Goal: Information Seeking & Learning: Learn about a topic

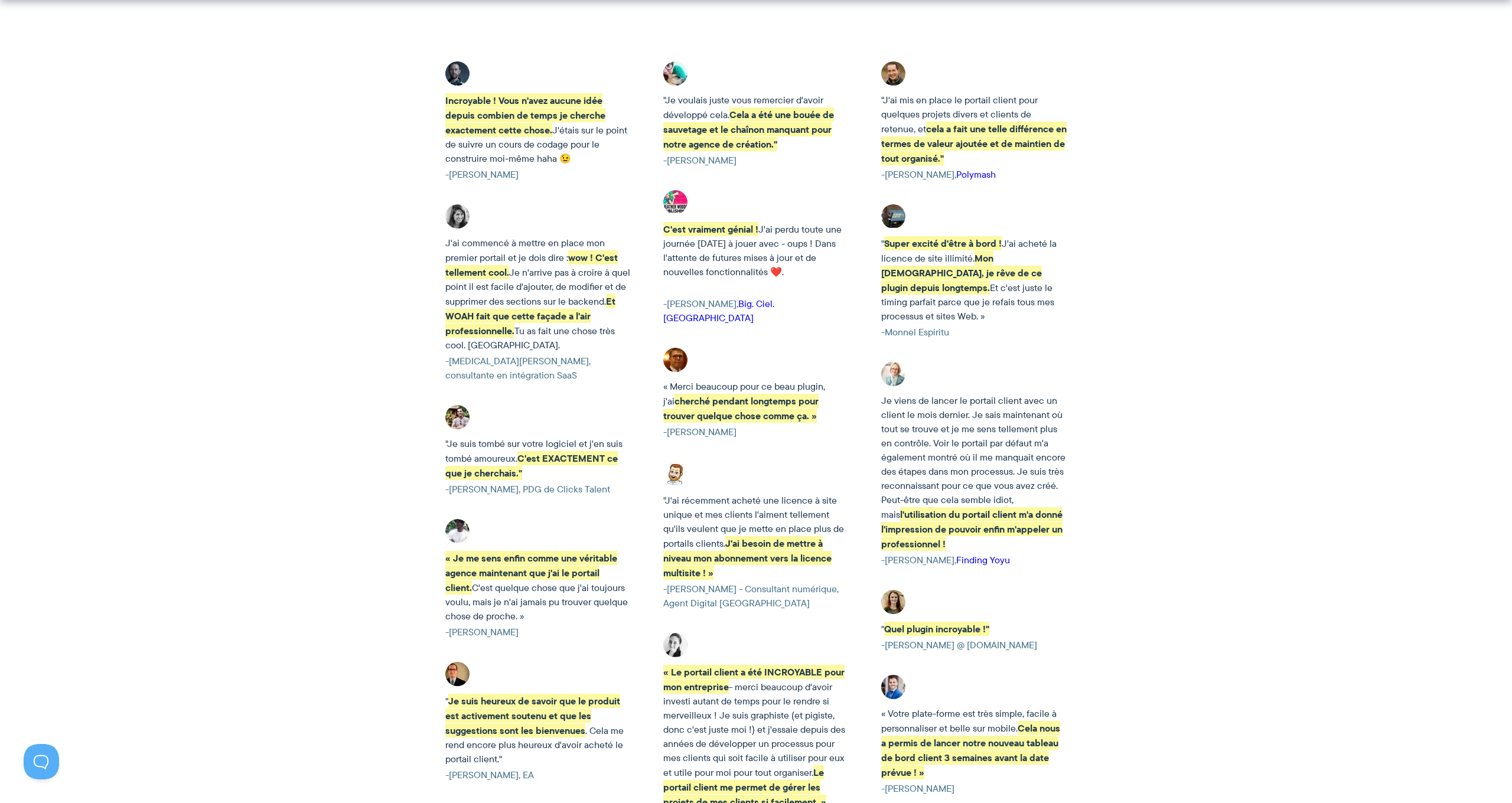
scroll to position [2027, 0]
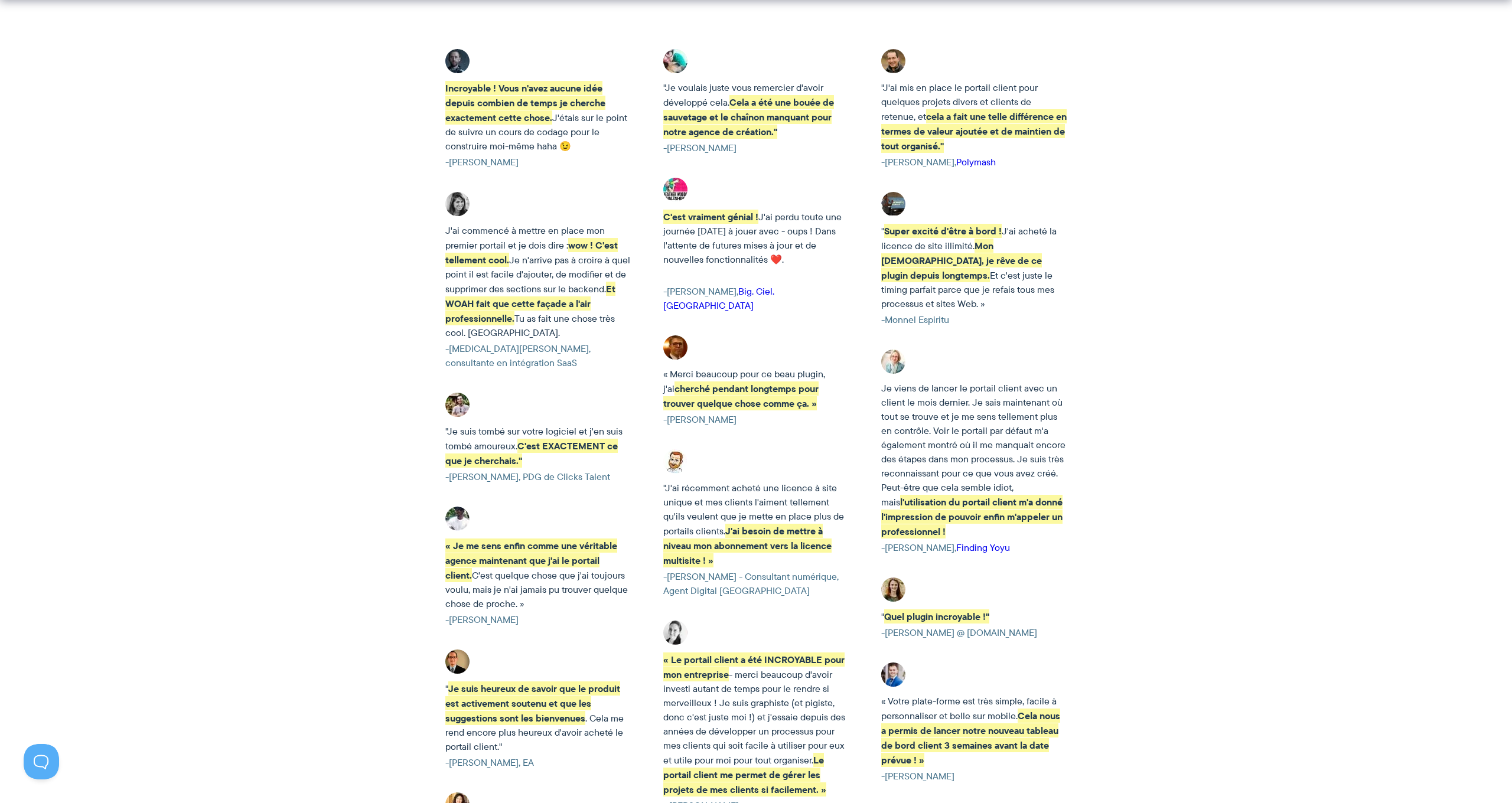
click at [984, 541] on link "Finding Yoyu" at bounding box center [983, 547] width 54 height 14
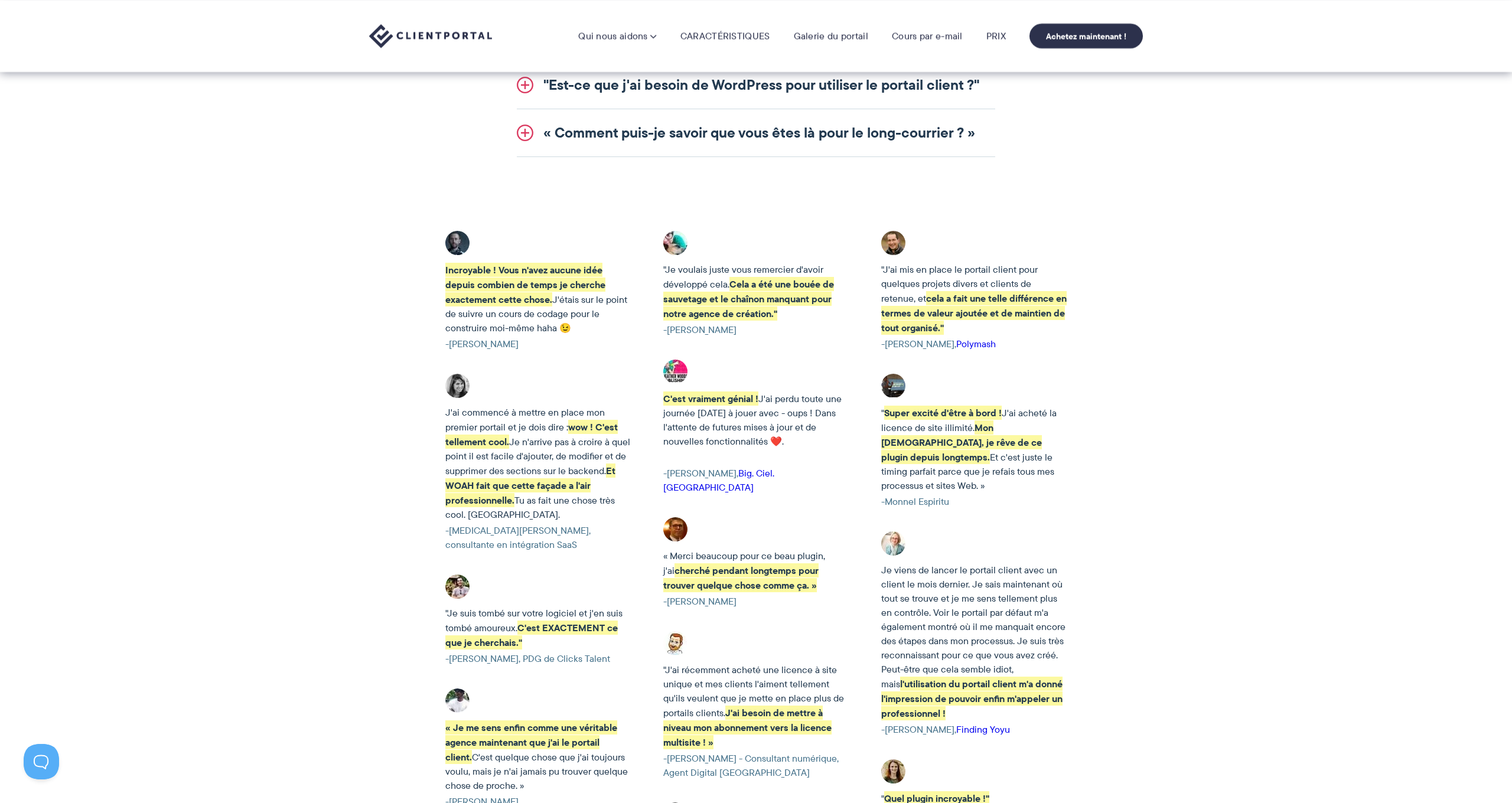
scroll to position [1852, 0]
click at [770, 472] on link "Big. Ciel. Merveille" at bounding box center [718, 481] width 111 height 28
click at [986, 341] on link "Polymash" at bounding box center [976, 345] width 40 height 14
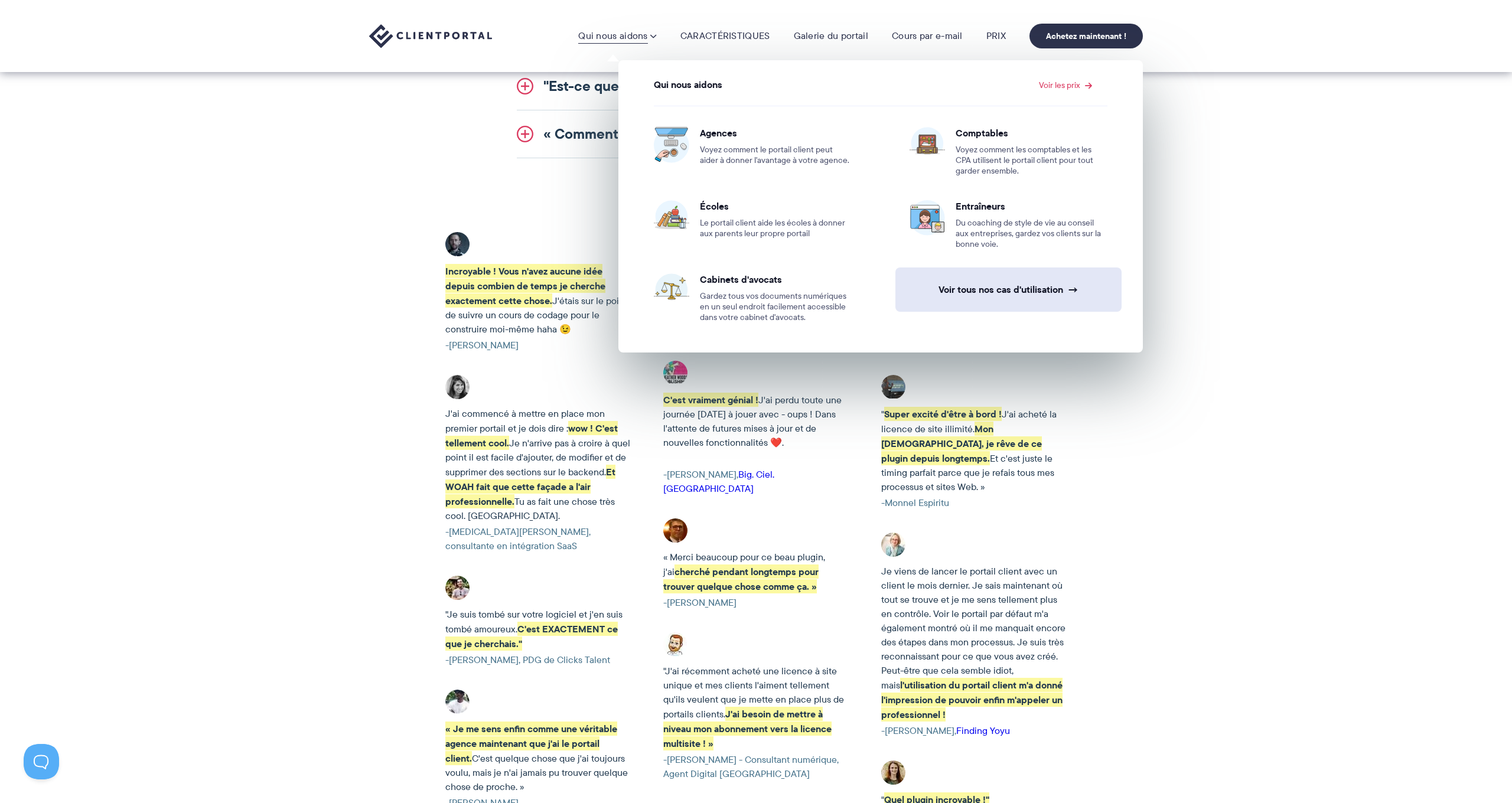
scroll to position [1853, 0]
click at [988, 290] on link "Voir tous nos cas d'utilisation →" at bounding box center [1008, 289] width 226 height 44
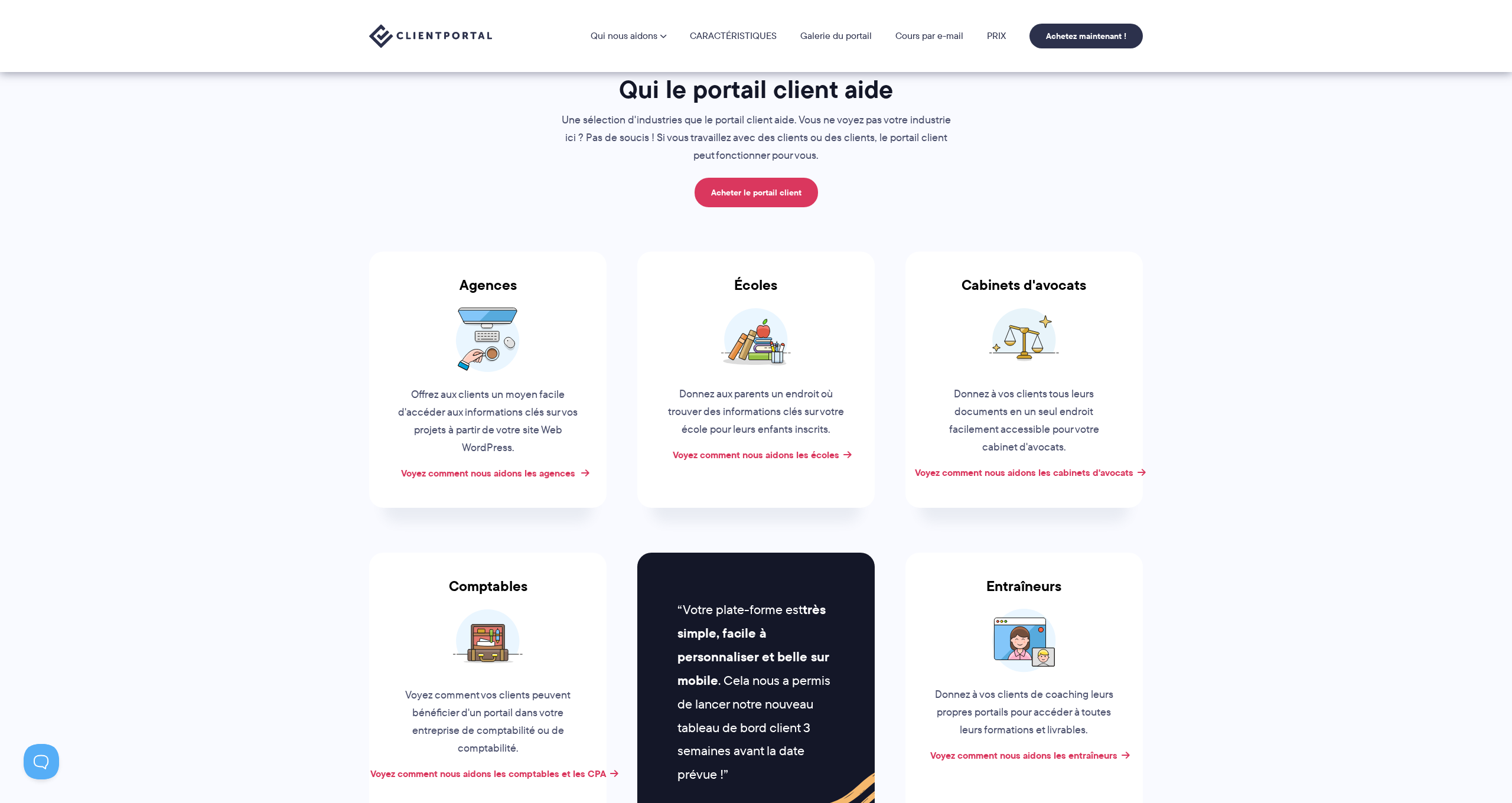
click at [502, 466] on link "Voyez comment nous aidons les agences" at bounding box center [488, 473] width 174 height 14
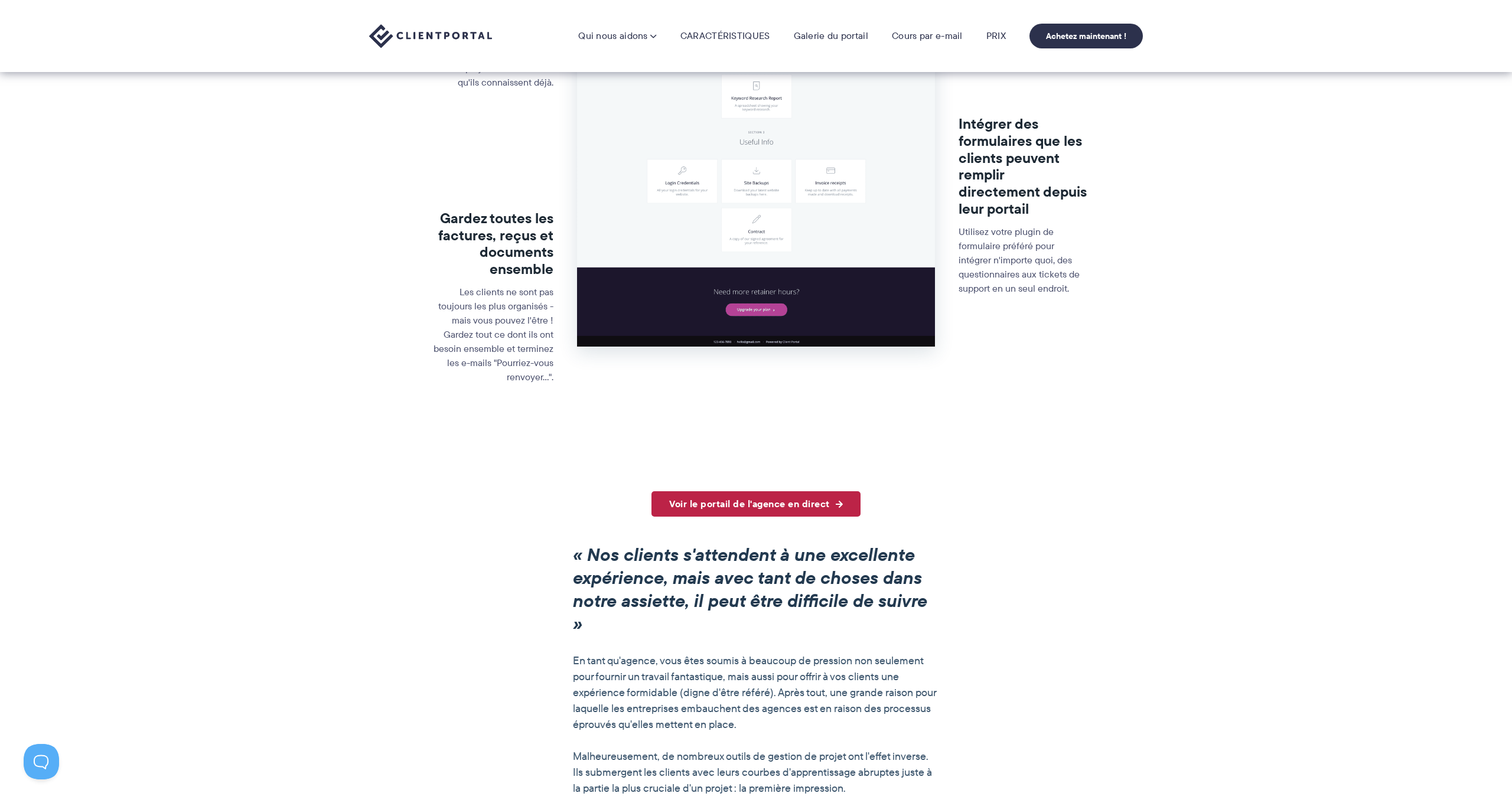
scroll to position [526, 0]
click at [792, 493] on link "Voir le portail de l'agence en direct" at bounding box center [756, 505] width 209 height 25
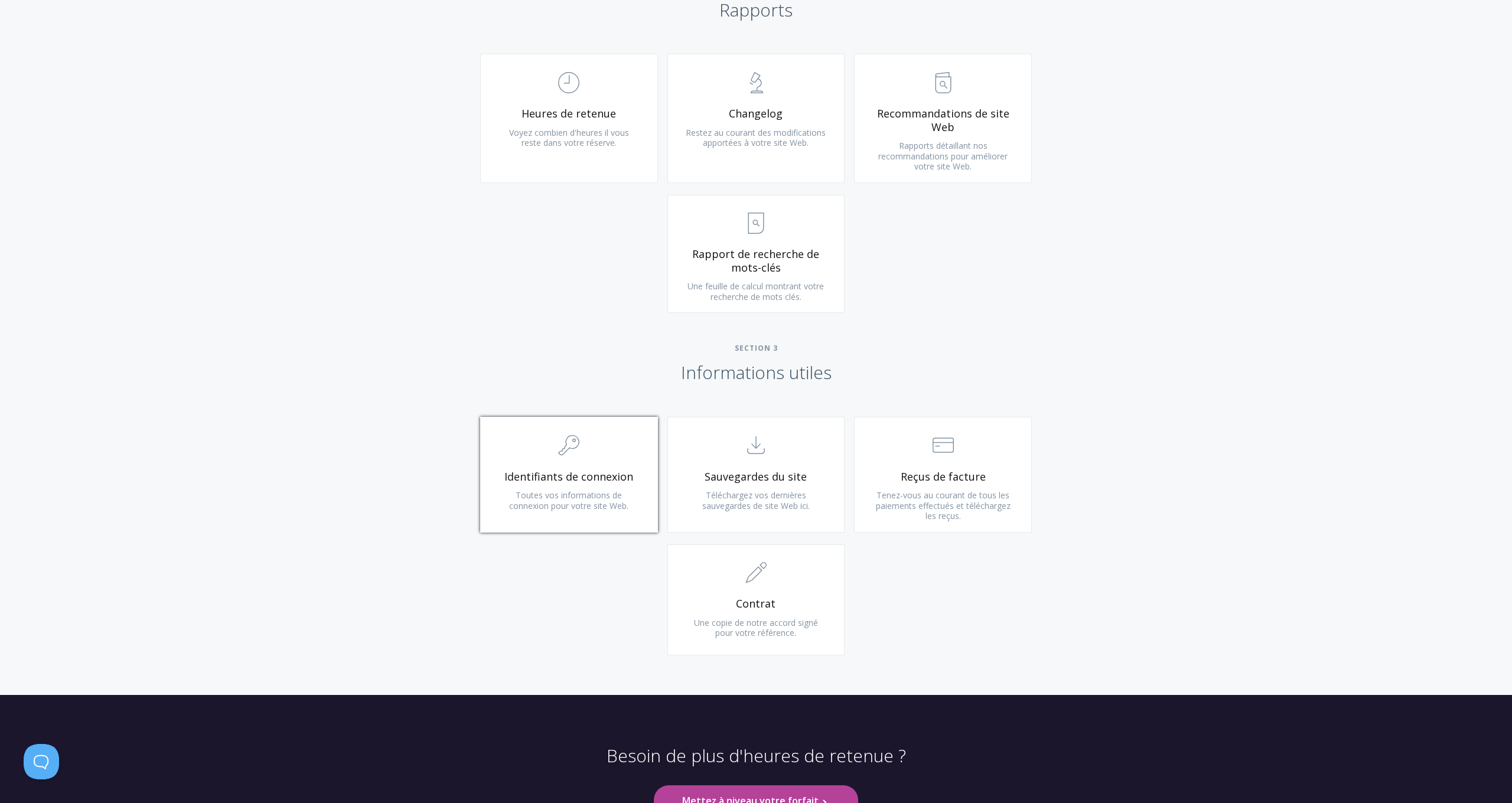
scroll to position [883, 0]
click at [627, 498] on span "Toutes vos informations de connexion pour votre site Web." at bounding box center [569, 500] width 120 height 22
click at [562, 516] on link ".cls-1{fill:none;stroke:#000;stroke-miterlimit:10;stroke-width:2px;} 1. General…" at bounding box center [569, 474] width 178 height 115
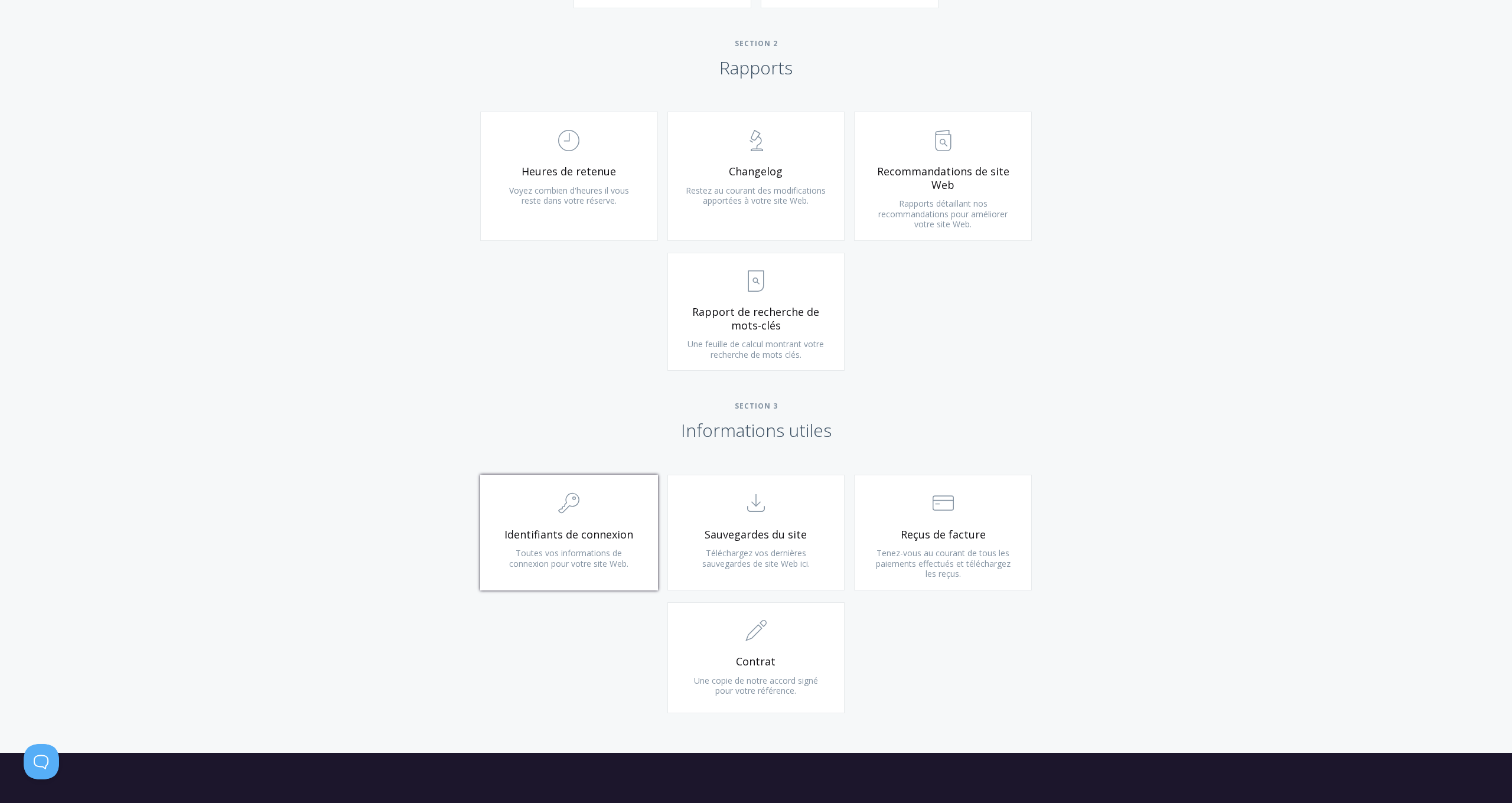
click at [562, 516] on link ".cls-1{fill:none;stroke:#000;stroke-miterlimit:10;stroke-width:2px;} 1. General…" at bounding box center [569, 532] width 178 height 115
click at [565, 515] on link ".cls-1{fill:none;stroke:#000;stroke-miterlimit:10;stroke-width:2px;} 1. General…" at bounding box center [569, 532] width 178 height 115
click at [635, 420] on h2 "SECTION 3 Informations utiles" at bounding box center [756, 422] width 1512 height 40
click at [775, 517] on link ".st0{fill:none;stroke:#000000;stroke-width:2;stroke-miterlimit:10;} Untitled-15…" at bounding box center [756, 532] width 178 height 115
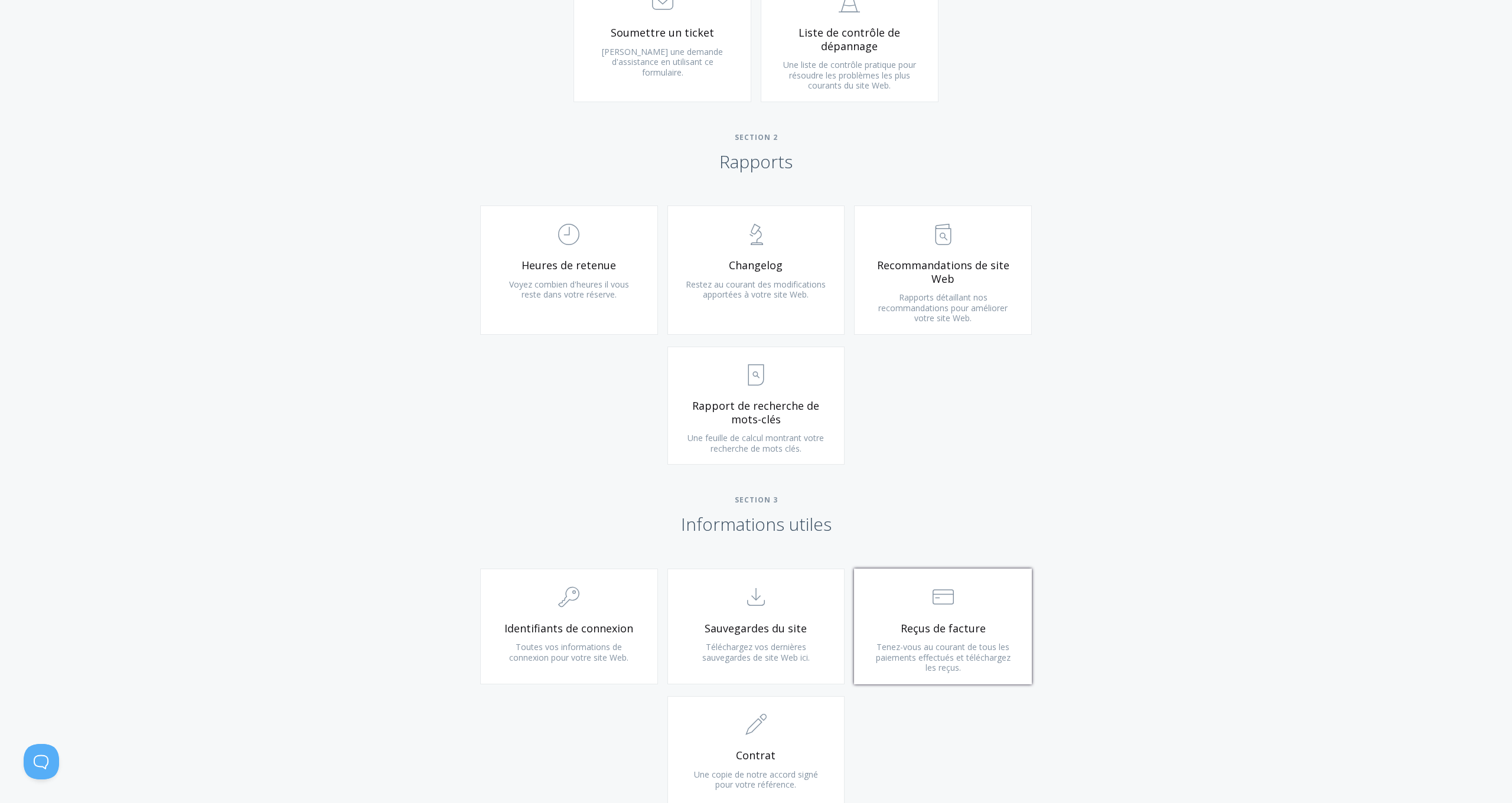
click at [993, 622] on span "Reçus de facture" at bounding box center [943, 629] width 141 height 14
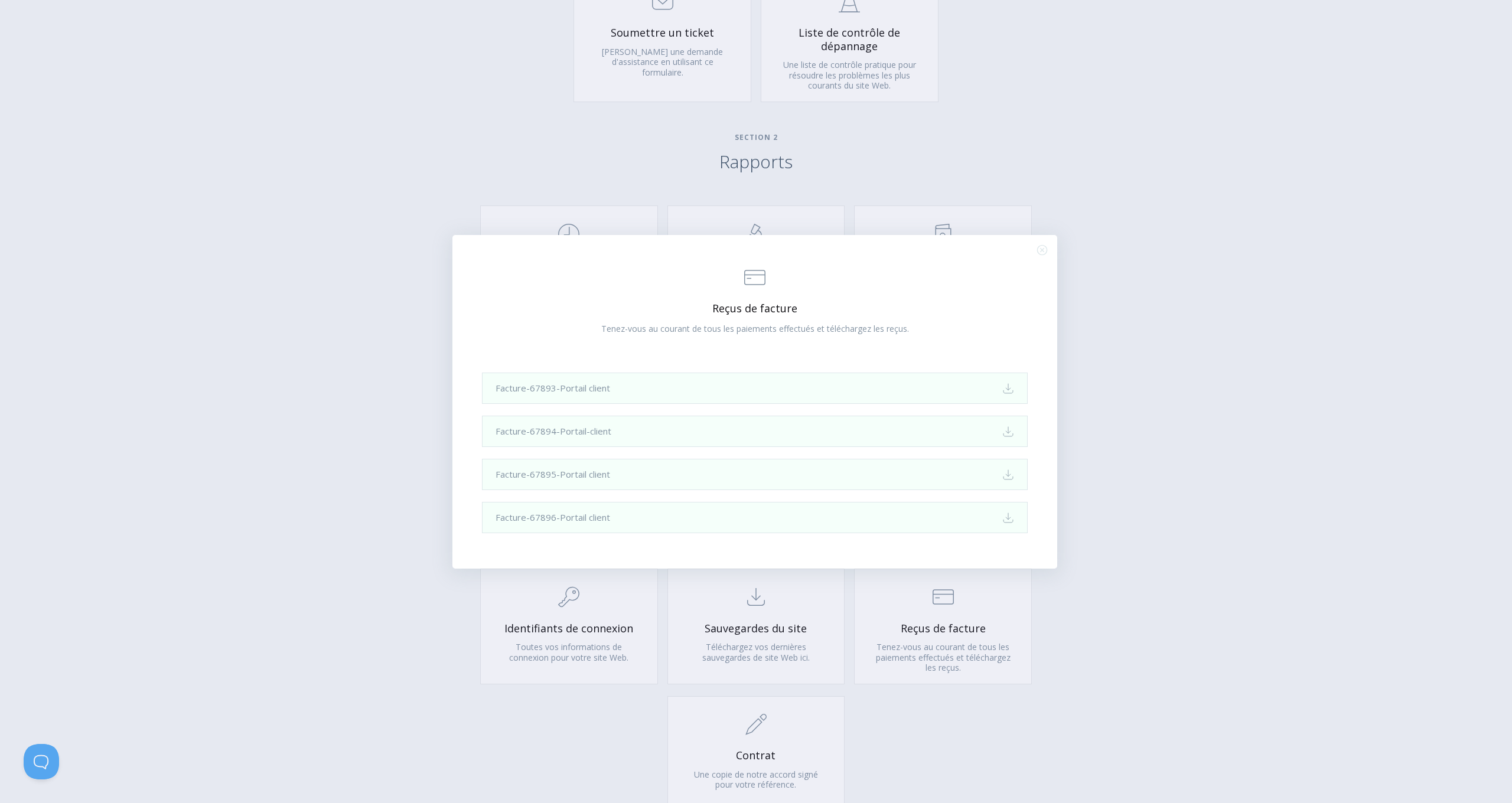
drag, startPoint x: 1044, startPoint y: 249, endPoint x: 1025, endPoint y: 282, distance: 38.1
click at [1044, 249] on icon ".st0{fill:none;stroke:#000000;stroke-width:2;stroke-miterlimit:10;} Close" at bounding box center [1042, 250] width 10 height 10
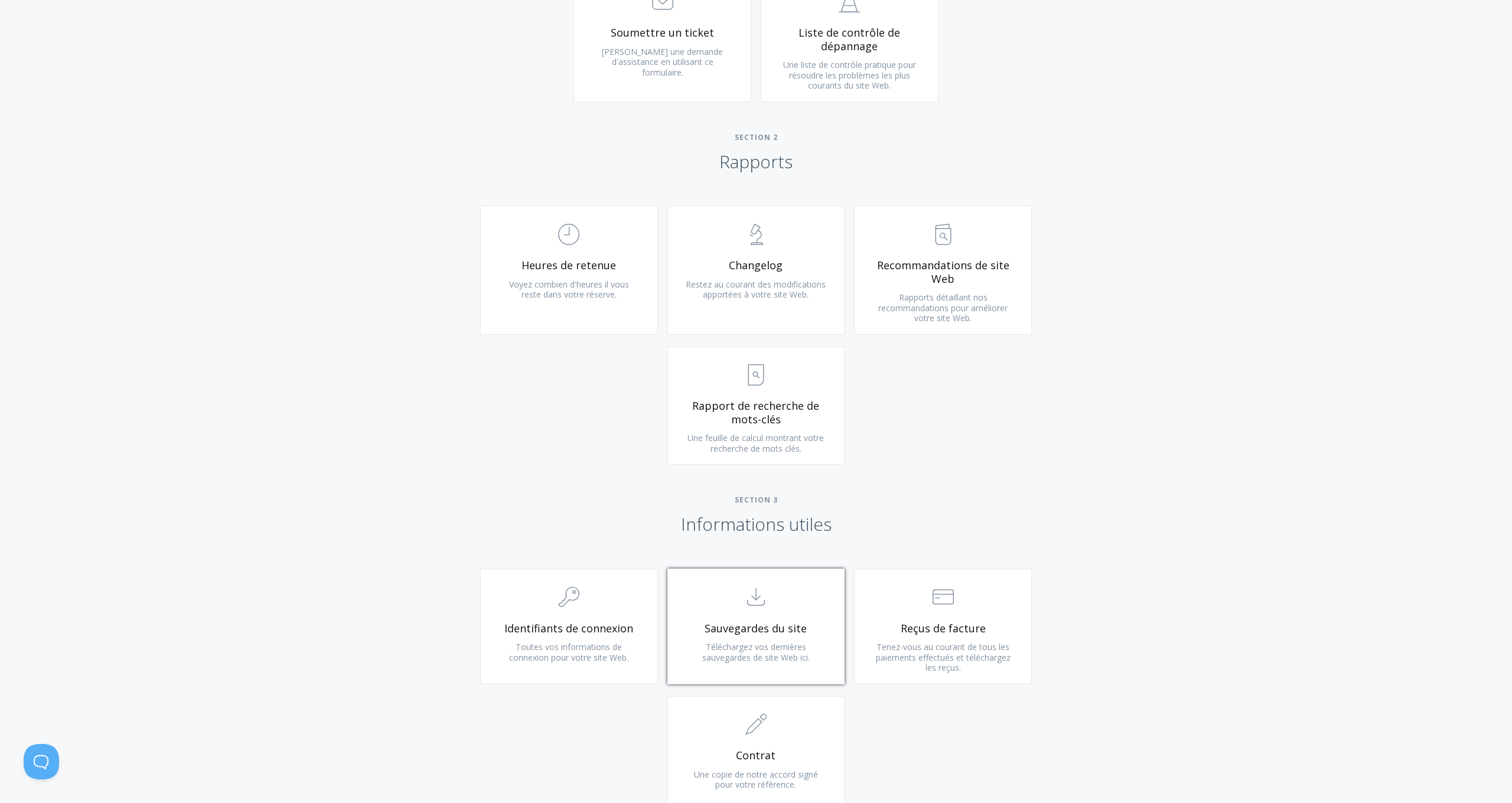
click at [781, 595] on span ".st0{fill:none;stroke:#000000;stroke-width:2;stroke-miterlimit:10;} Untitled-15" at bounding box center [756, 597] width 141 height 36
click at [772, 709] on span ".st0{fill:none;stroke:#000000;stroke-width:2;stroke-miterlimit:10;} 1. General" at bounding box center [756, 725] width 141 height 36
click at [778, 436] on span "Une feuille de calcul montrant votre recherche de mots clés." at bounding box center [756, 447] width 137 height 22
click at [735, 306] on link ".st0{fill:none;stroke:#000000;stroke-width:2;stroke-miterlimit:10;} Untitled-25…" at bounding box center [756, 273] width 178 height 128
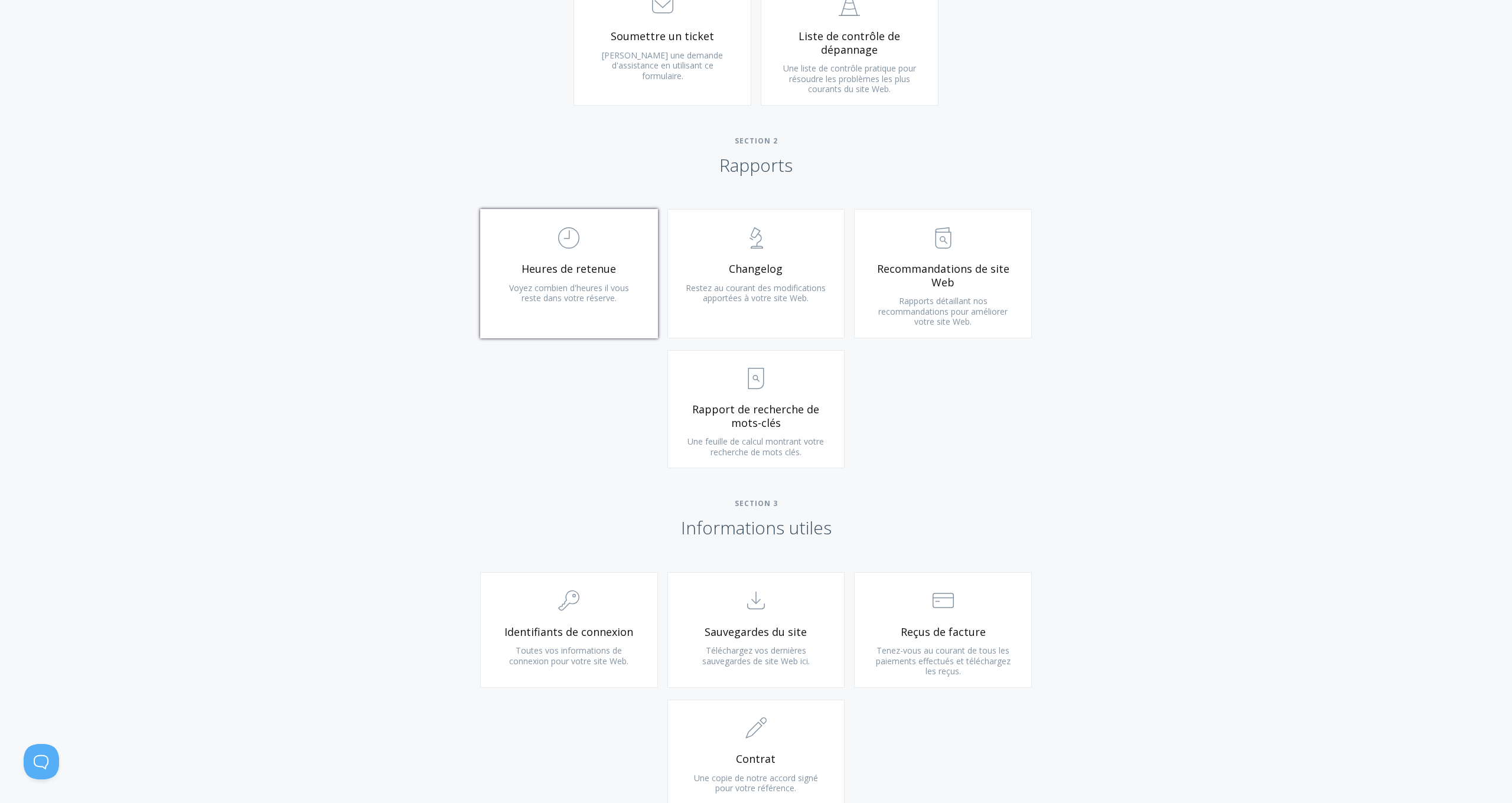
click at [610, 301] on link ".st0{fill:none;stroke:#000000;stroke-width:2;stroke-miterlimit:10;} Untitled-18…" at bounding box center [569, 273] width 178 height 128
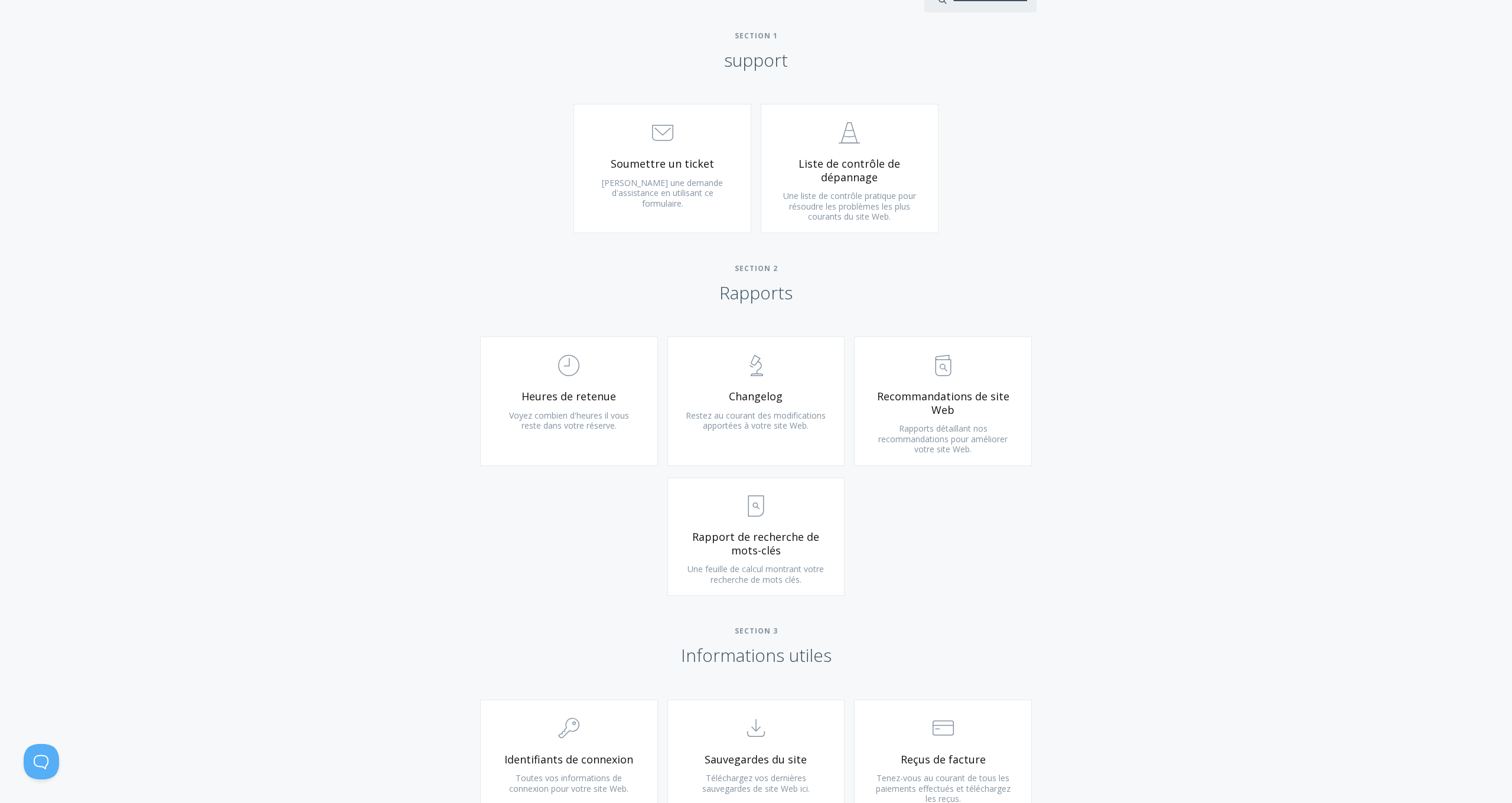
scroll to position [599, 0]
click at [874, 197] on span "Une liste de contrôle pratique pour résoudre les problèmes les plus courants du…" at bounding box center [850, 207] width 133 height 32
click at [728, 203] on link ".st0{fill:none;stroke:#000000;stroke-width:2;stroke-miterlimit:10;} 3. Communic…" at bounding box center [662, 169] width 178 height 128
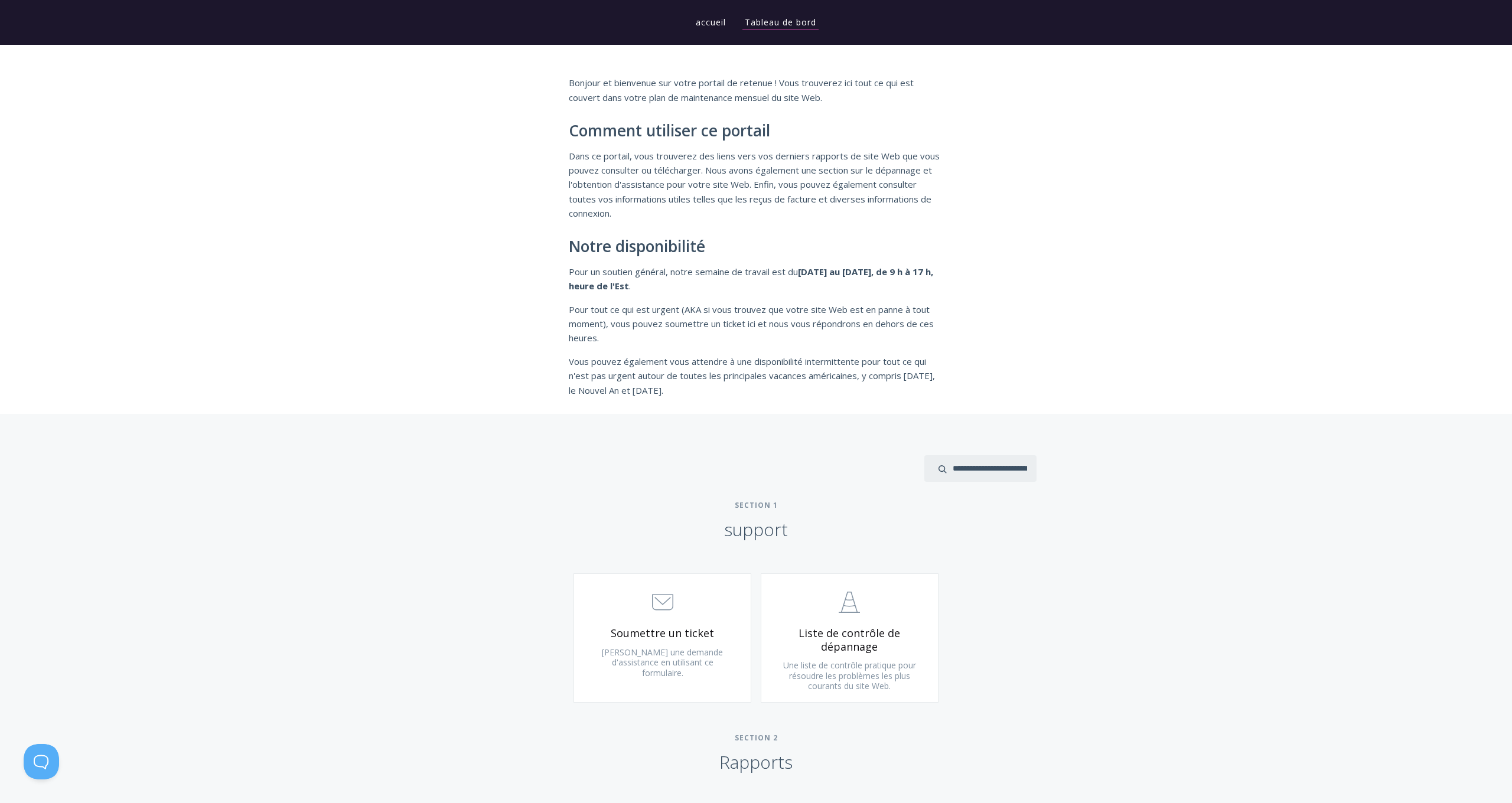
scroll to position [128, 0]
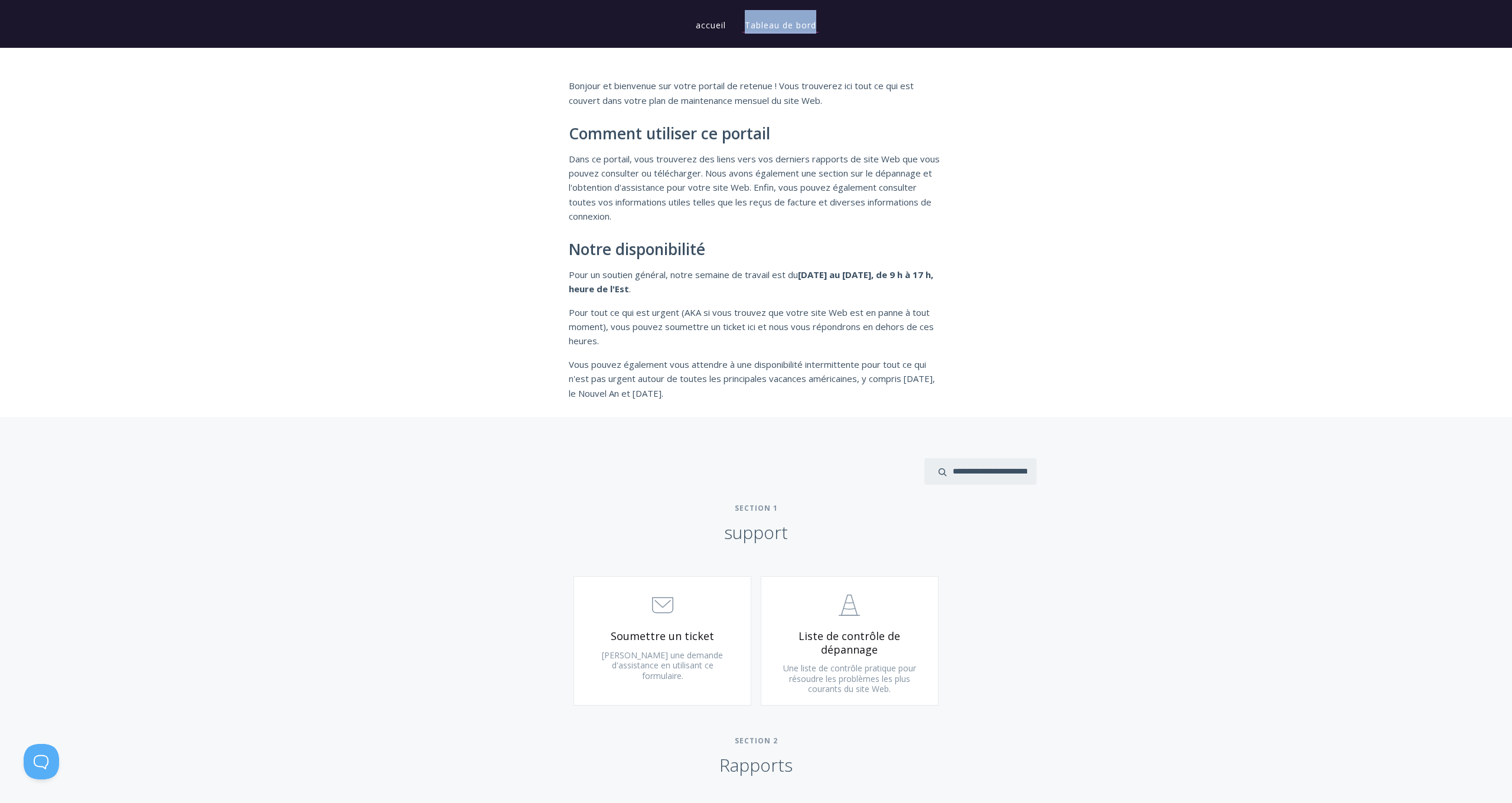
drag, startPoint x: 739, startPoint y: 33, endPoint x: 703, endPoint y: 23, distance: 37.4
click at [701, 23] on link "accueil" at bounding box center [710, 25] width 35 height 11
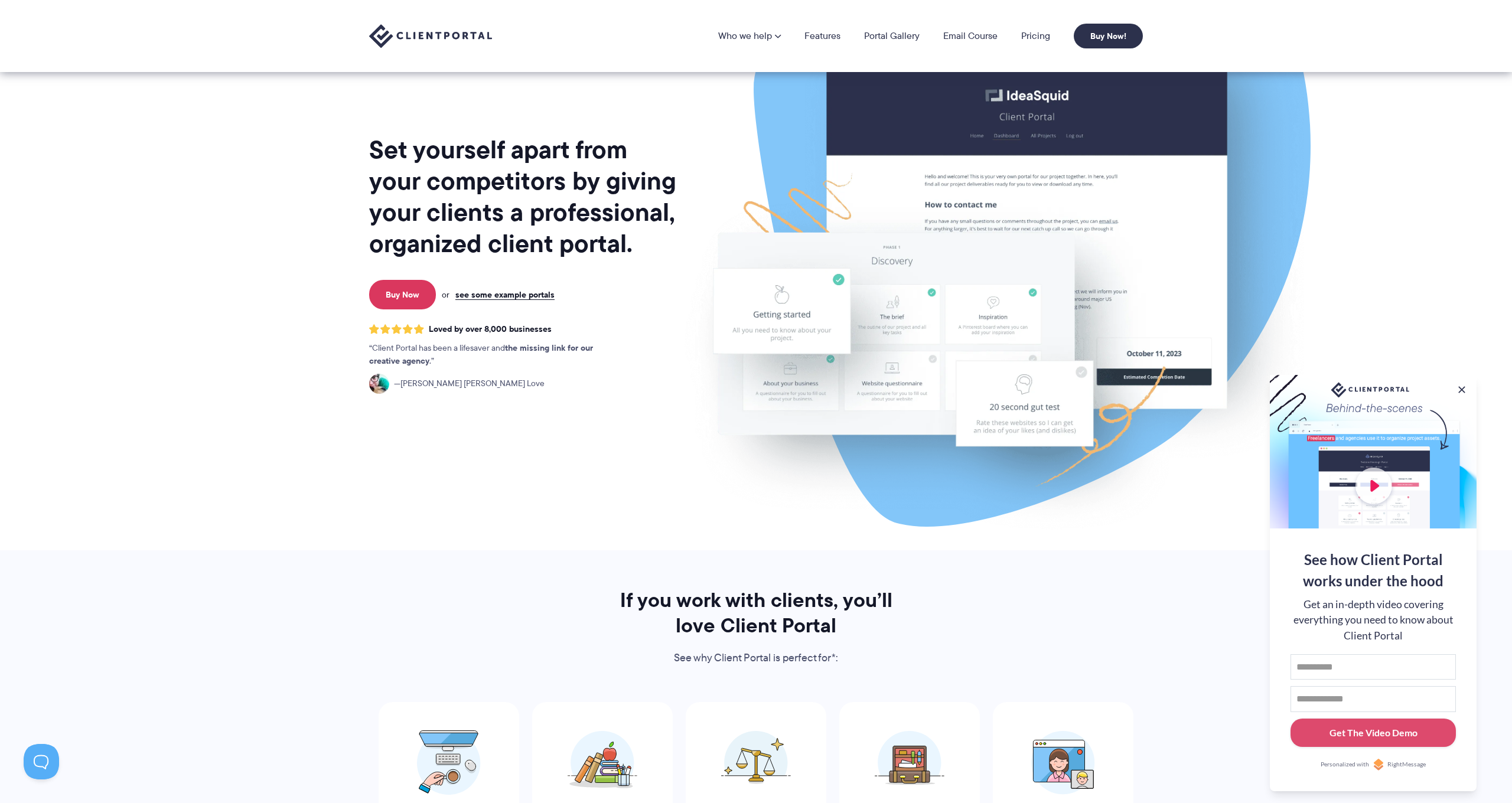
scroll to position [2, 0]
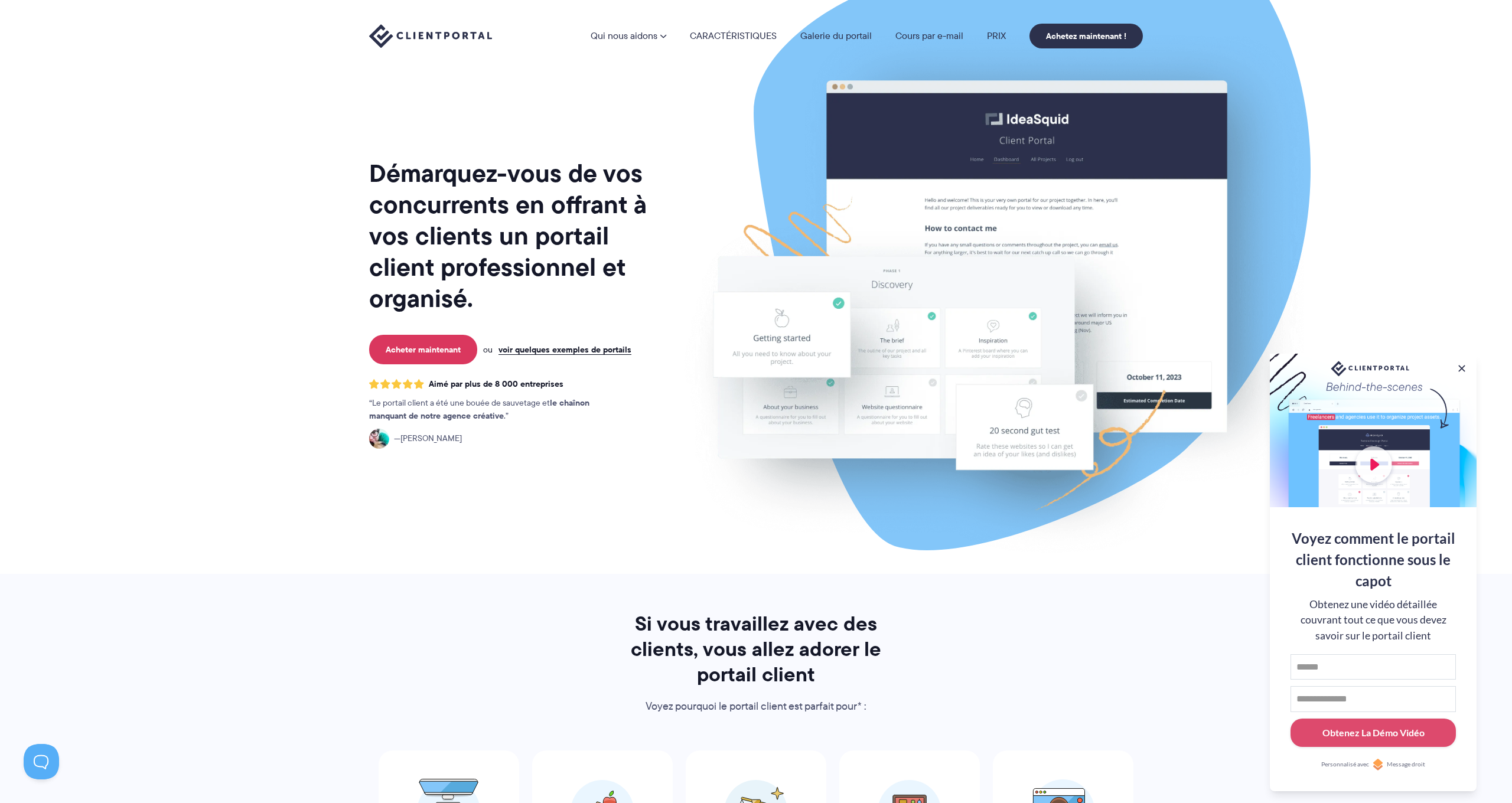
click at [1023, 159] on img at bounding box center [994, 290] width 662 height 567
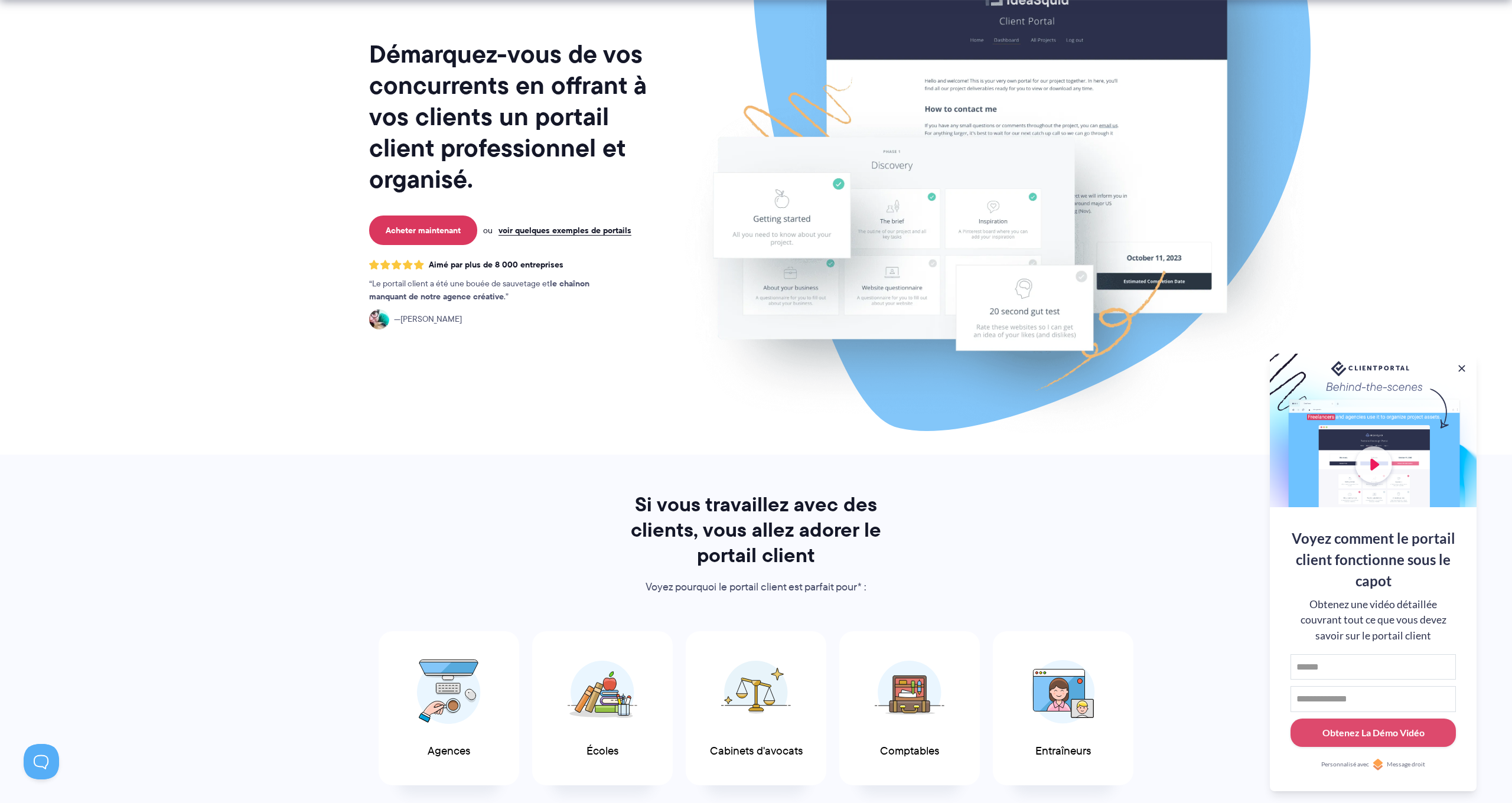
scroll to position [135, 0]
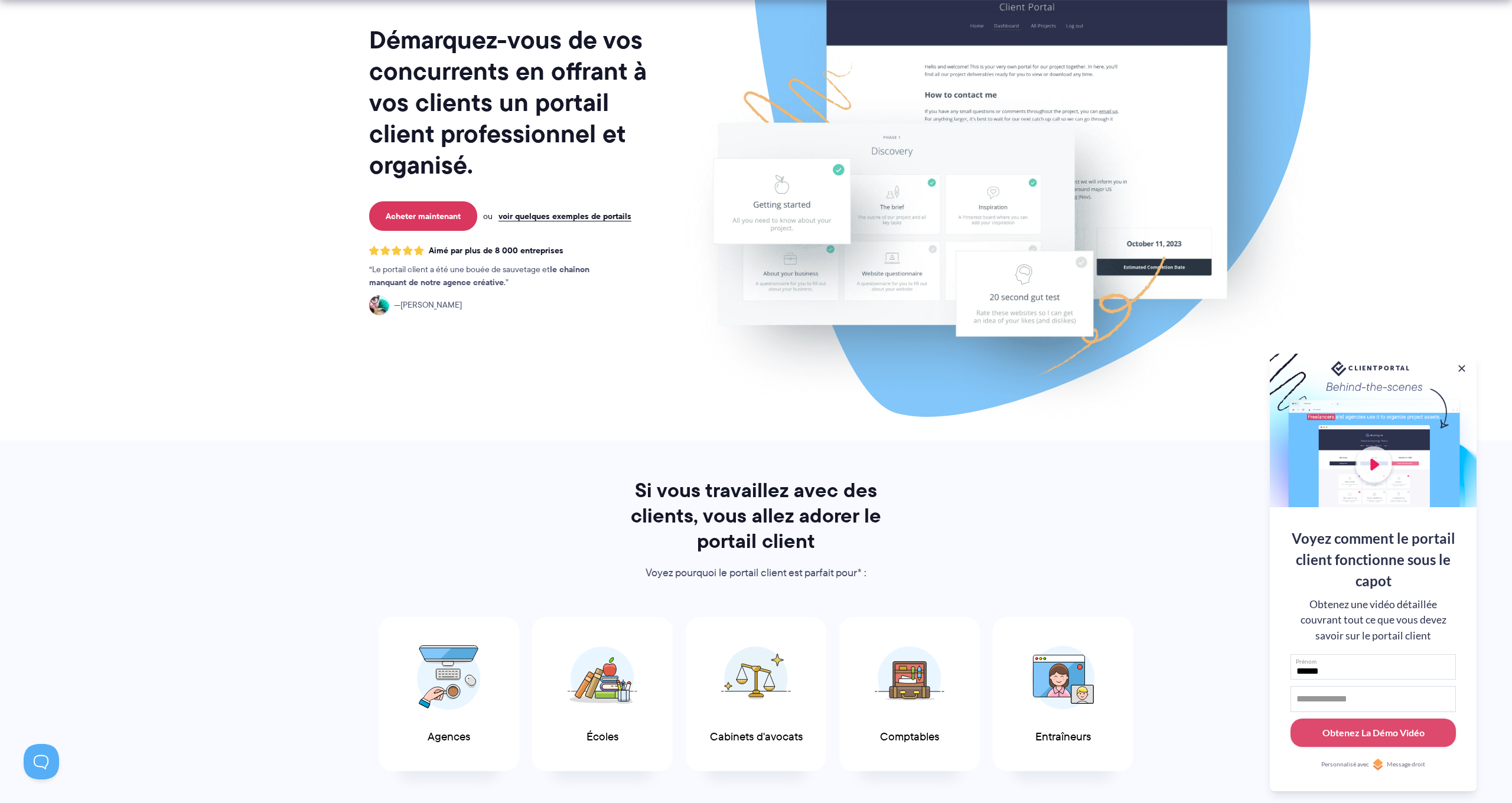
type input "******"
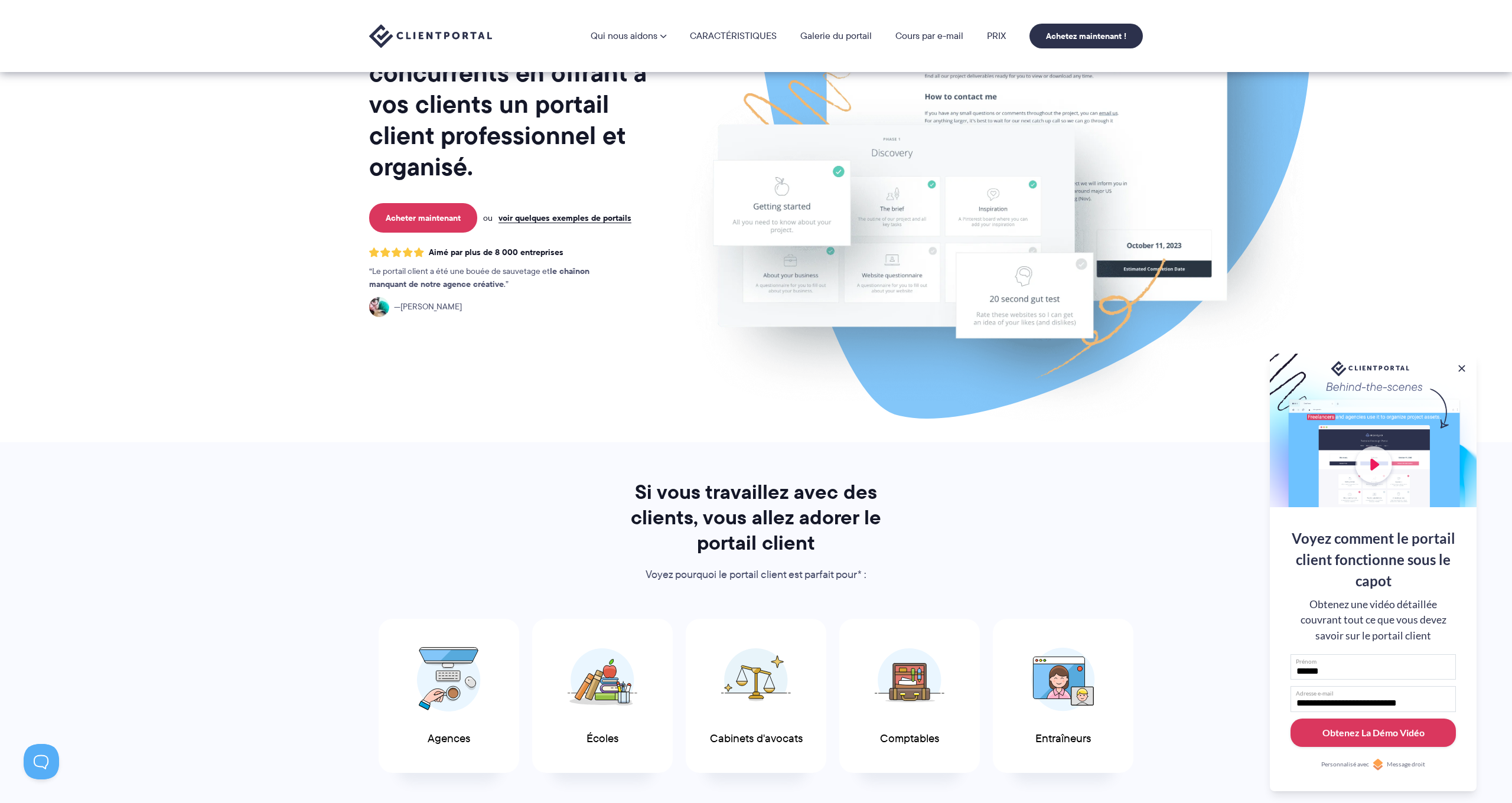
type input "**********"
click at [1408, 737] on div "Obtenez La Démo Vidéo" at bounding box center [1373, 733] width 102 height 14
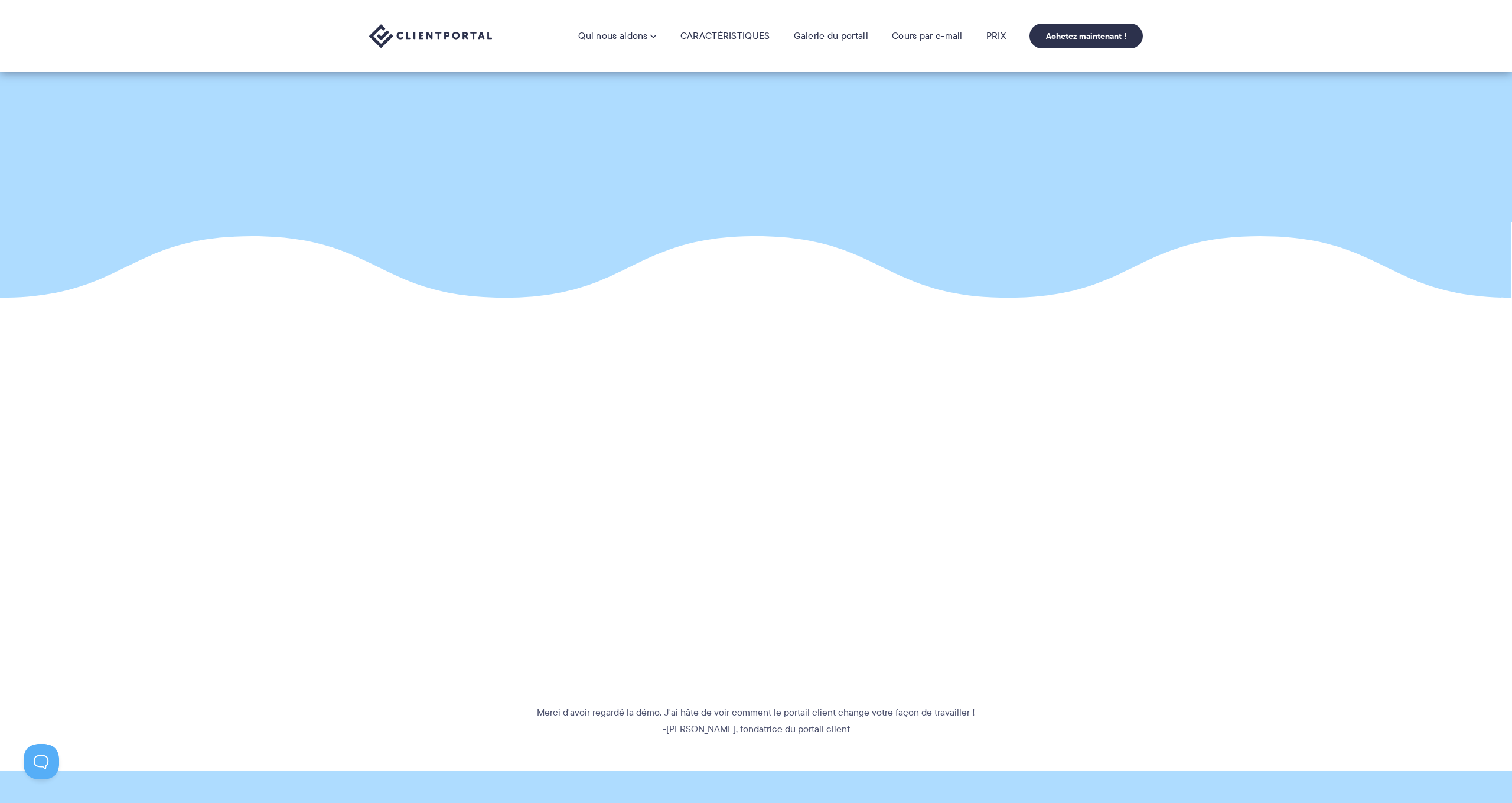
scroll to position [77, 0]
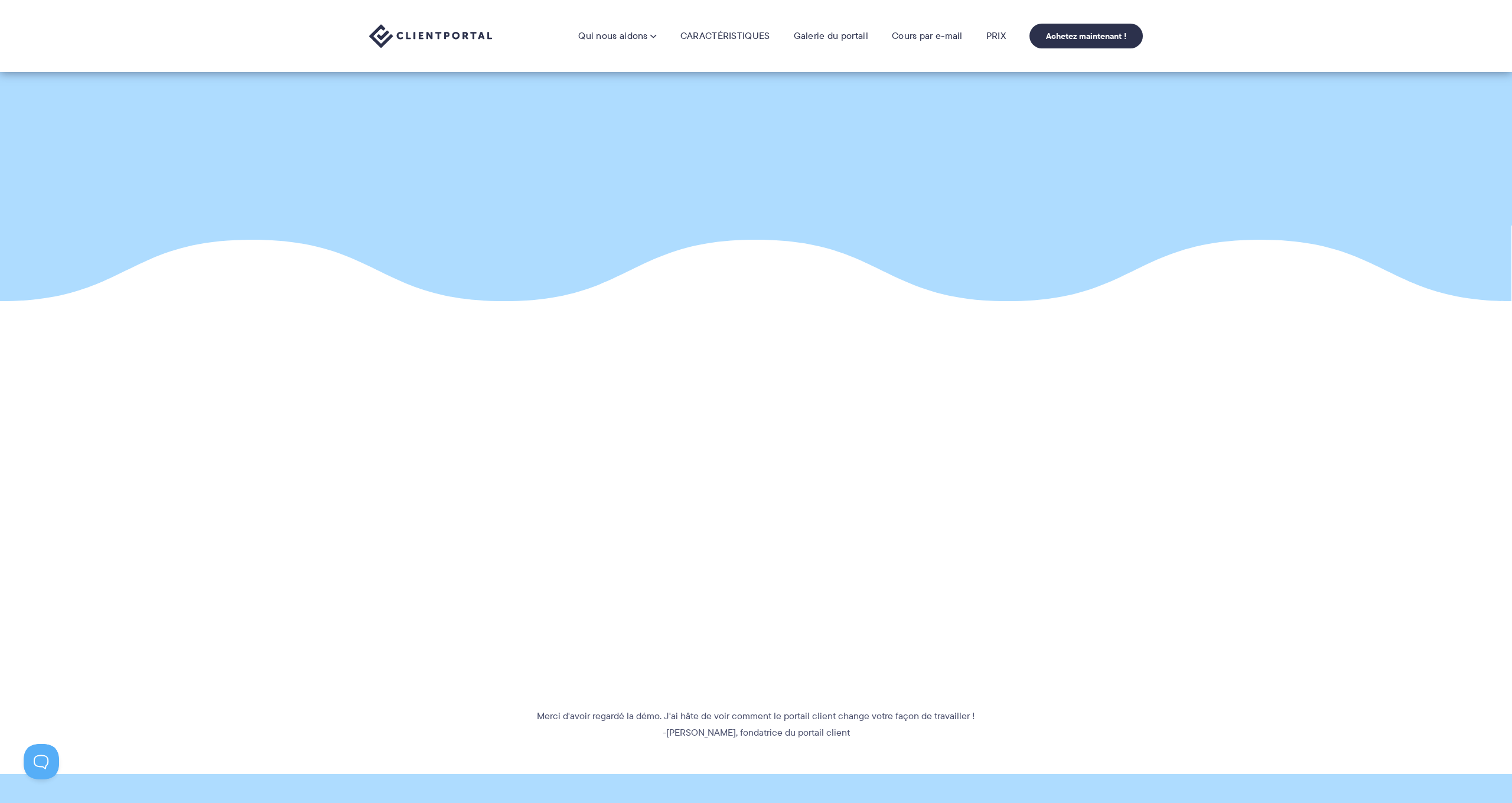
click at [1015, 511] on section "Merci d'avoir regardé la démo. J'ai hâte de voir comment le portail client chan…" at bounding box center [756, 537] width 1512 height 407
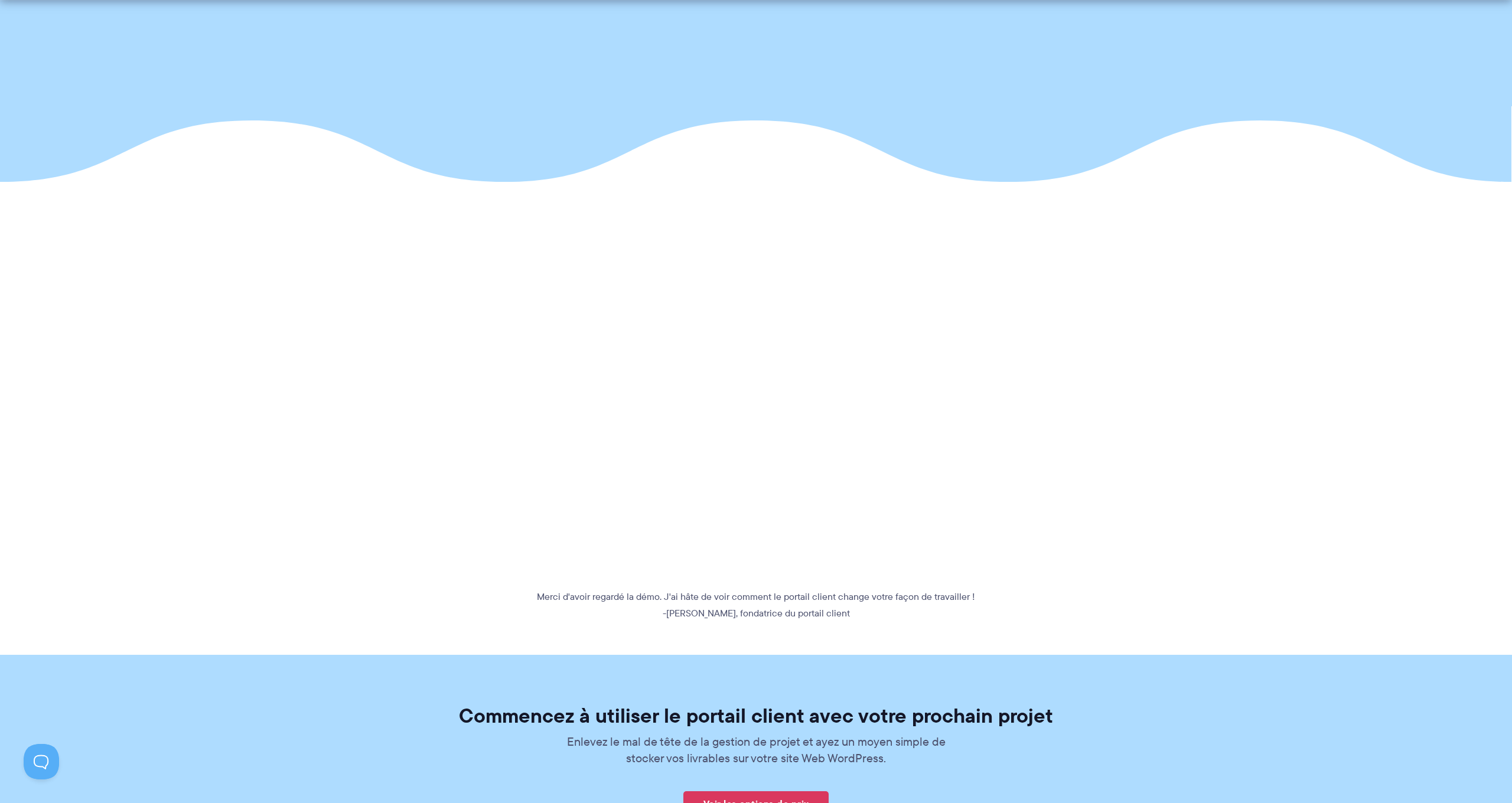
scroll to position [200, 0]
